Goal: Task Accomplishment & Management: Use online tool/utility

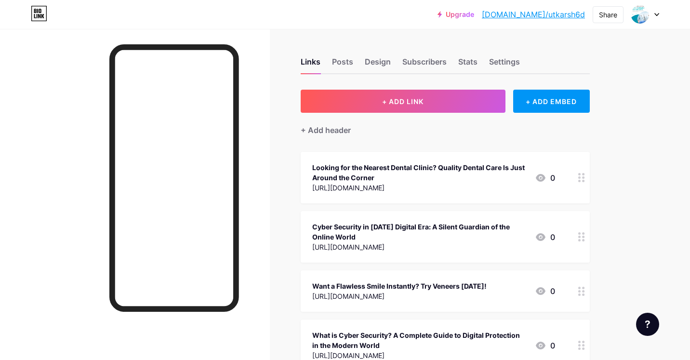
click at [654, 9] on div at bounding box center [645, 14] width 28 height 17
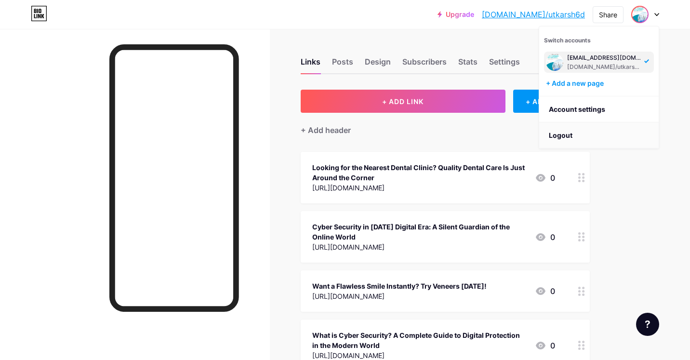
click at [578, 130] on li "Logout" at bounding box center [598, 135] width 119 height 26
click at [562, 130] on li "Logout" at bounding box center [598, 135] width 119 height 26
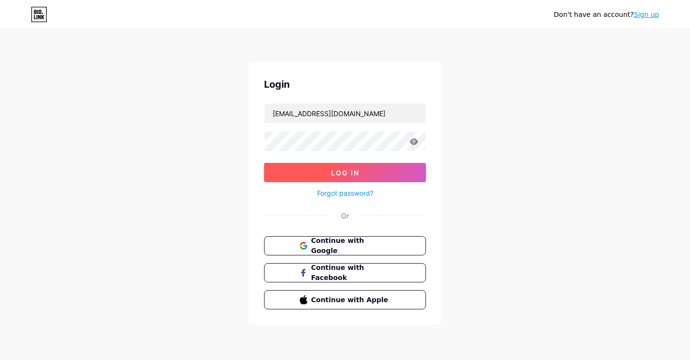
click at [350, 170] on span "Log In" at bounding box center [345, 173] width 28 height 8
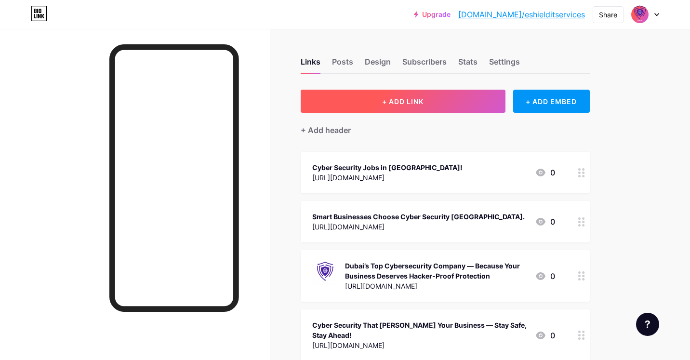
click at [321, 106] on button "+ ADD LINK" at bounding box center [403, 101] width 205 height 23
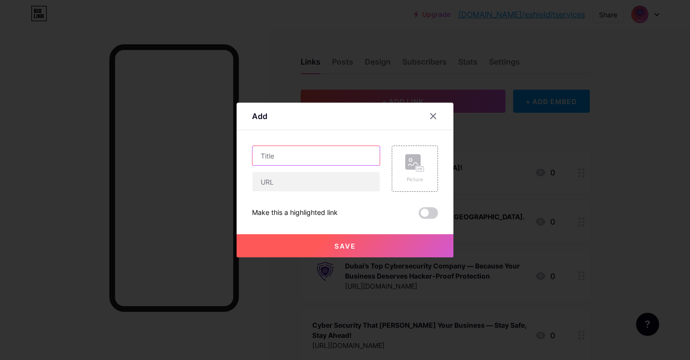
click at [275, 155] on input "text" at bounding box center [315, 155] width 127 height 19
paste input "Cyber Security GRC – Strengthening Business Security with eShield IT Services"
type input "Cyber Security GRC – Strengthening Business Security with eShield IT Services"
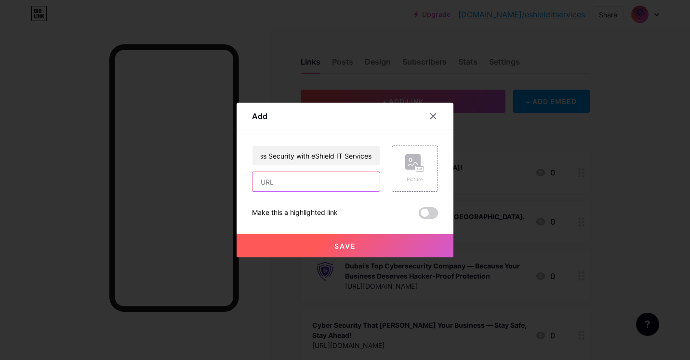
scroll to position [0, 0]
click at [284, 178] on input "text" at bounding box center [315, 181] width 127 height 19
paste input "[URL][DOMAIN_NAME]"
type input "[URL][DOMAIN_NAME]"
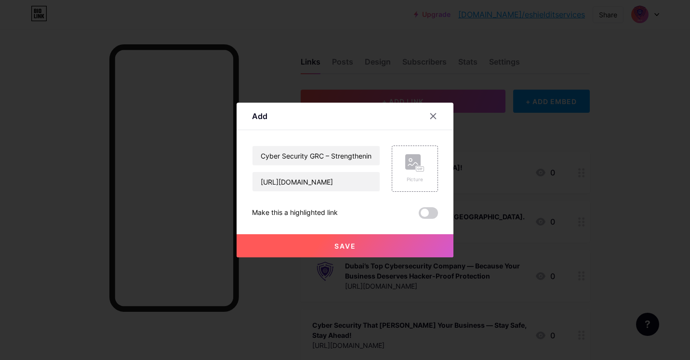
scroll to position [0, 0]
click at [313, 239] on button "Save" at bounding box center [344, 245] width 217 height 23
click at [327, 252] on button "Save" at bounding box center [344, 245] width 217 height 23
